Goal: Task Accomplishment & Management: Complete application form

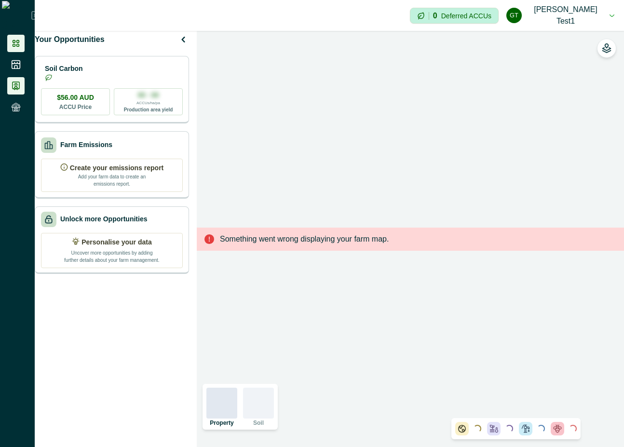
click at [15, 83] on icon at bounding box center [16, 86] width 7 height 8
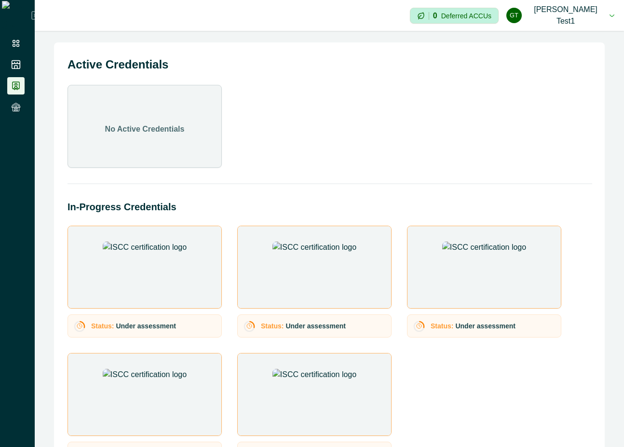
scroll to position [210, 0]
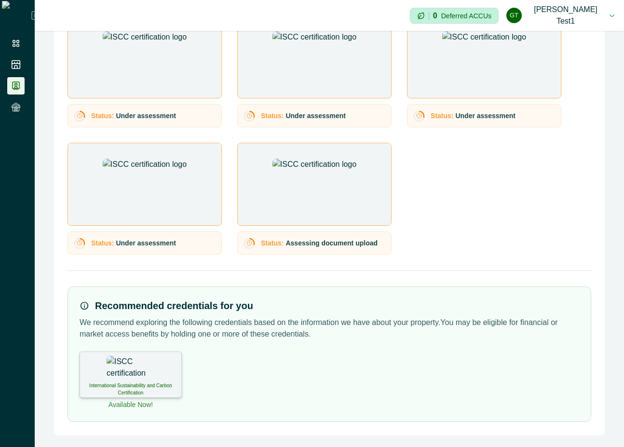
click at [133, 380] on img at bounding box center [131, 368] width 48 height 24
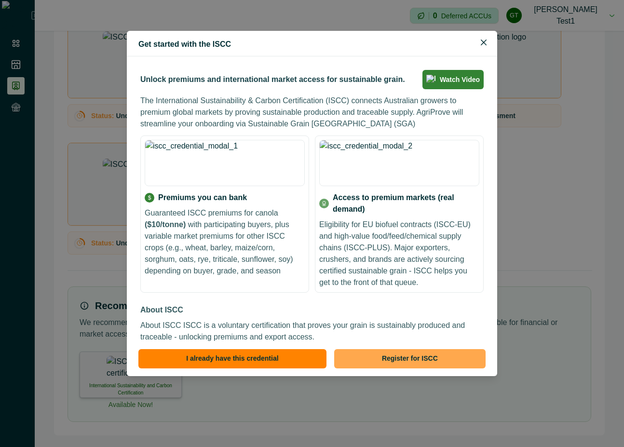
click at [409, 357] on button "Register for ISCC" at bounding box center [409, 358] width 151 height 19
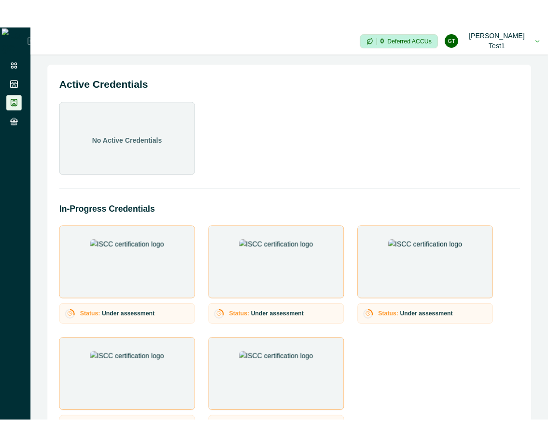
scroll to position [210, 0]
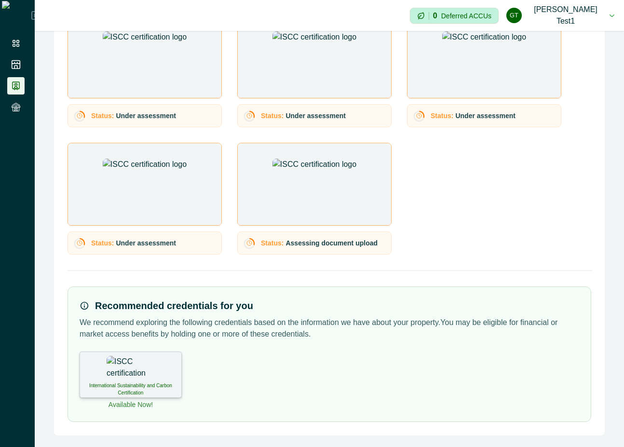
click at [134, 379] on img at bounding box center [131, 368] width 48 height 24
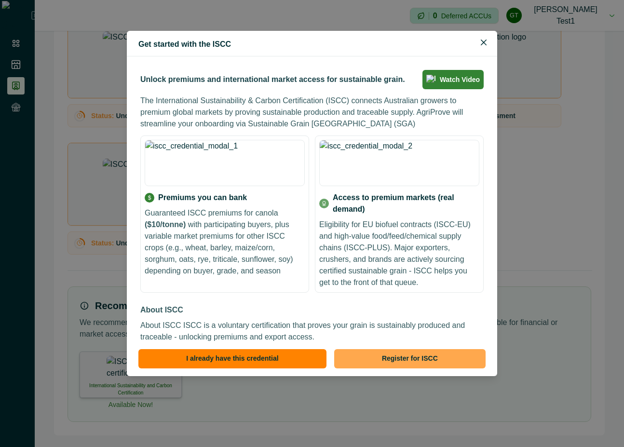
click at [399, 358] on button "Register for ISCC" at bounding box center [409, 358] width 151 height 19
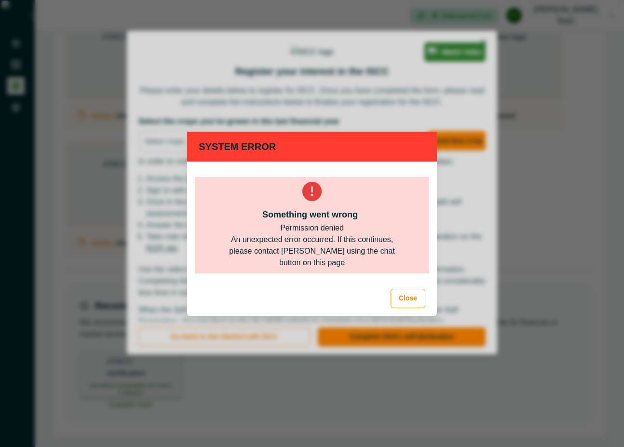
click at [623, 138] on div "System Error Something went wrong Permission denied An unexpected error occurre…" at bounding box center [312, 223] width 624 height 447
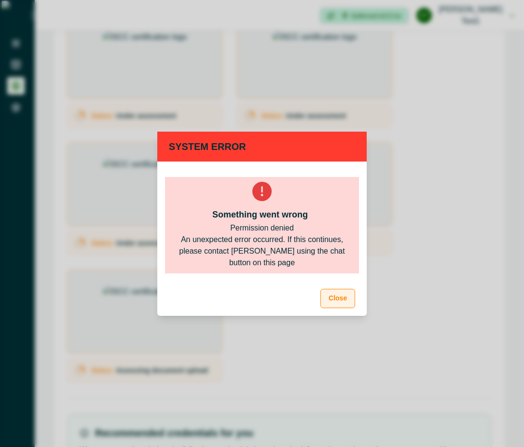
click at [327, 296] on button "Close" at bounding box center [337, 298] width 35 height 19
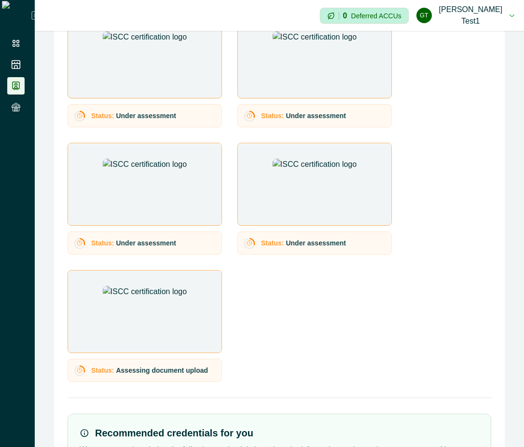
click at [505, 13] on button "Gt [PERSON_NAME] test1" at bounding box center [465, 15] width 98 height 31
click at [477, 40] on button "Sign out" at bounding box center [460, 47] width 107 height 16
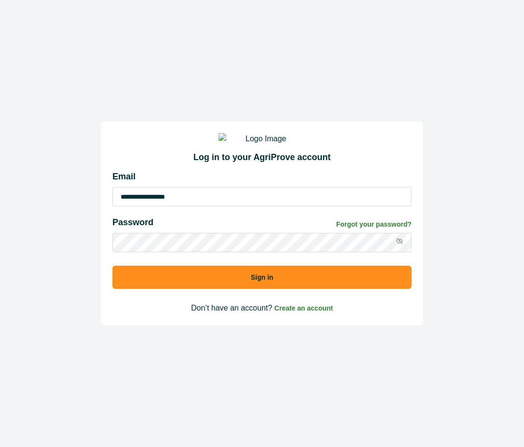
click at [251, 206] on input "**********" at bounding box center [261, 196] width 299 height 19
type input "**********"
click at [244, 285] on button "Sign in" at bounding box center [261, 277] width 299 height 23
